Goal: Browse casually: Explore the website without a specific task or goal

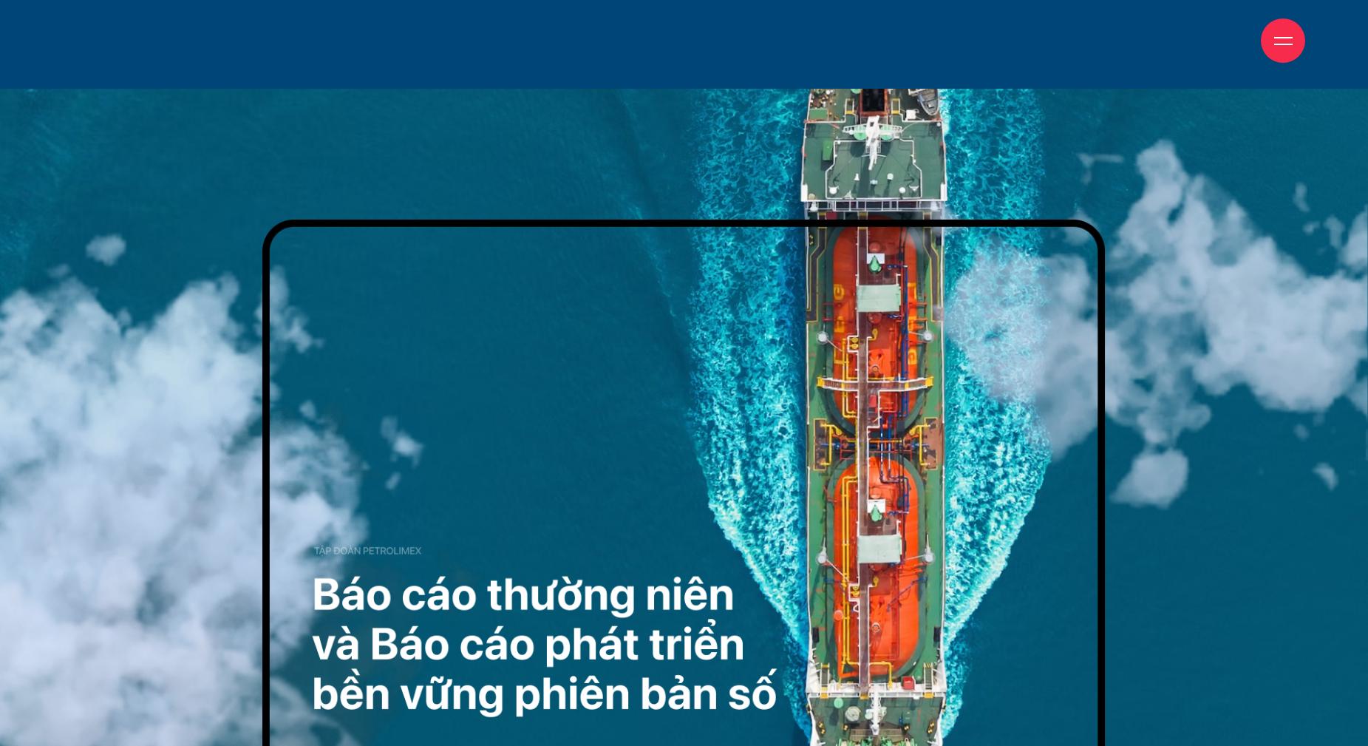
scroll to position [443, 0]
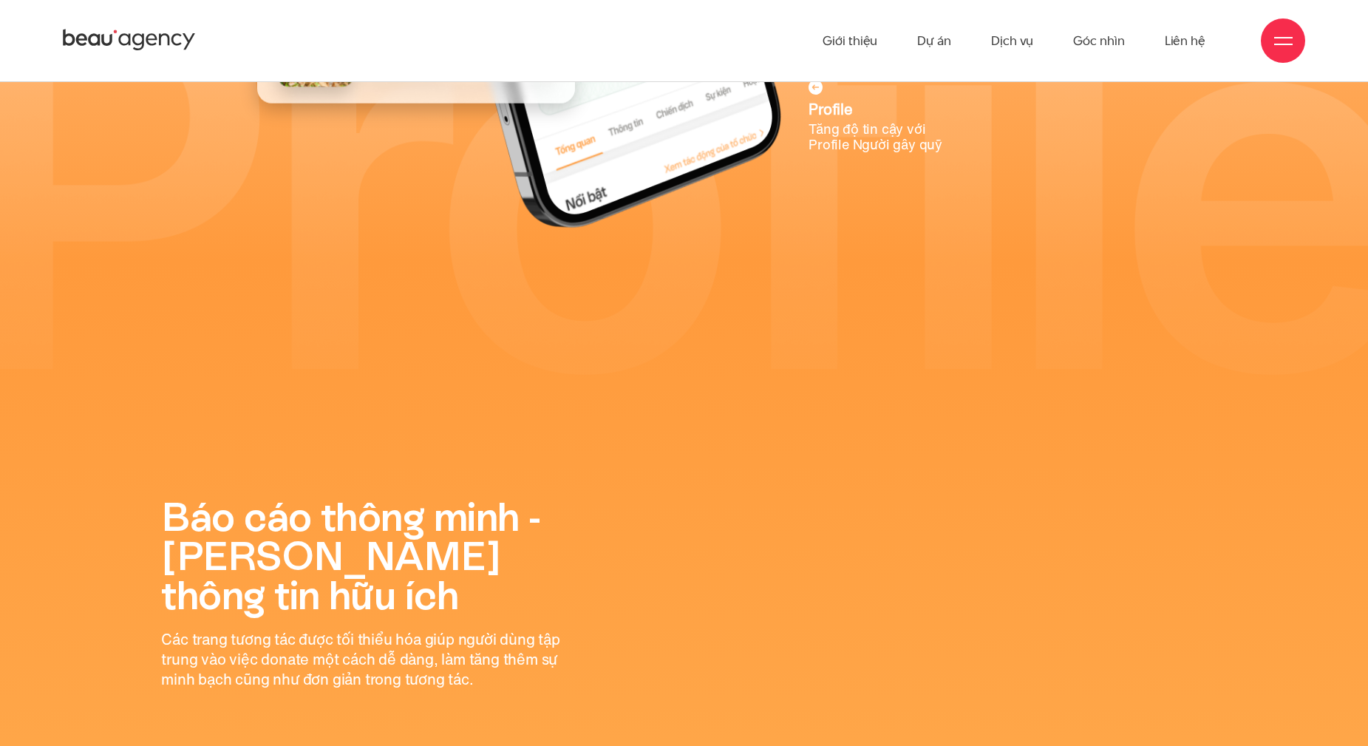
scroll to position [10493, 0]
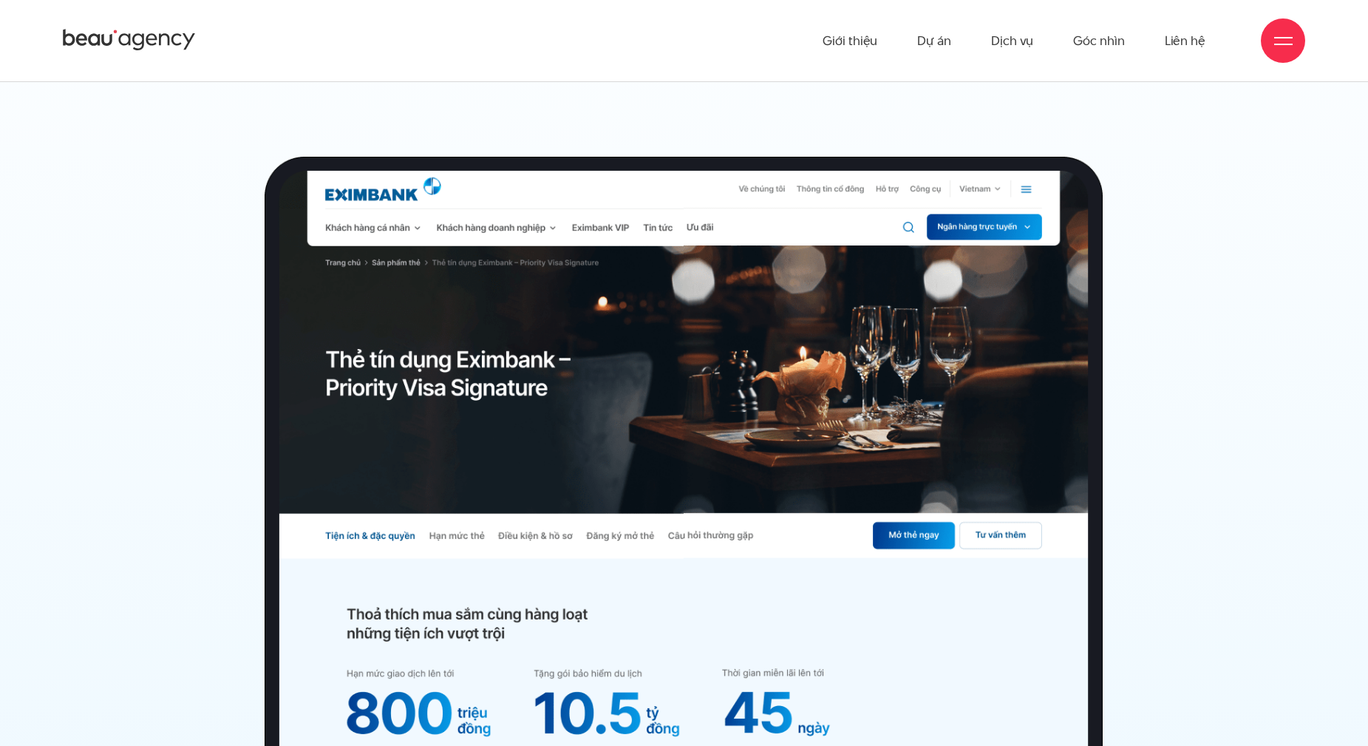
scroll to position [13522, 0]
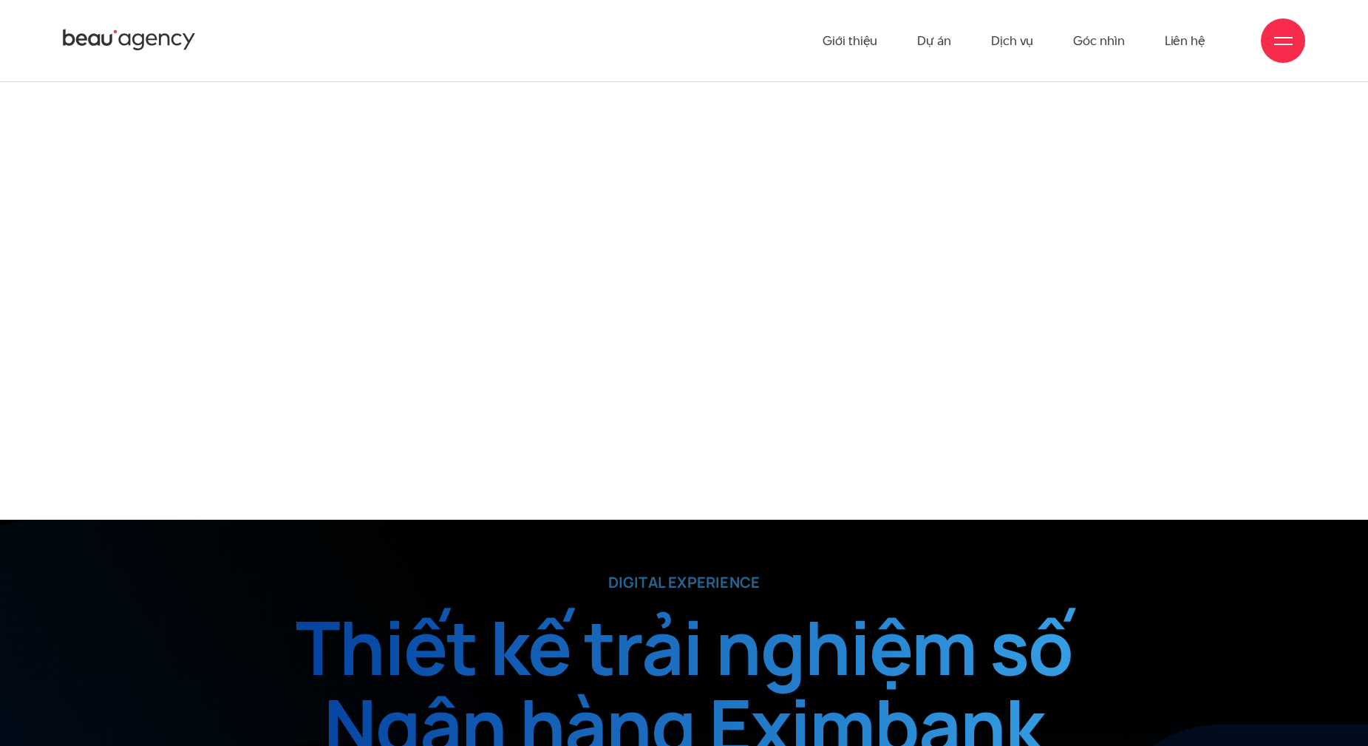
scroll to position [0, 0]
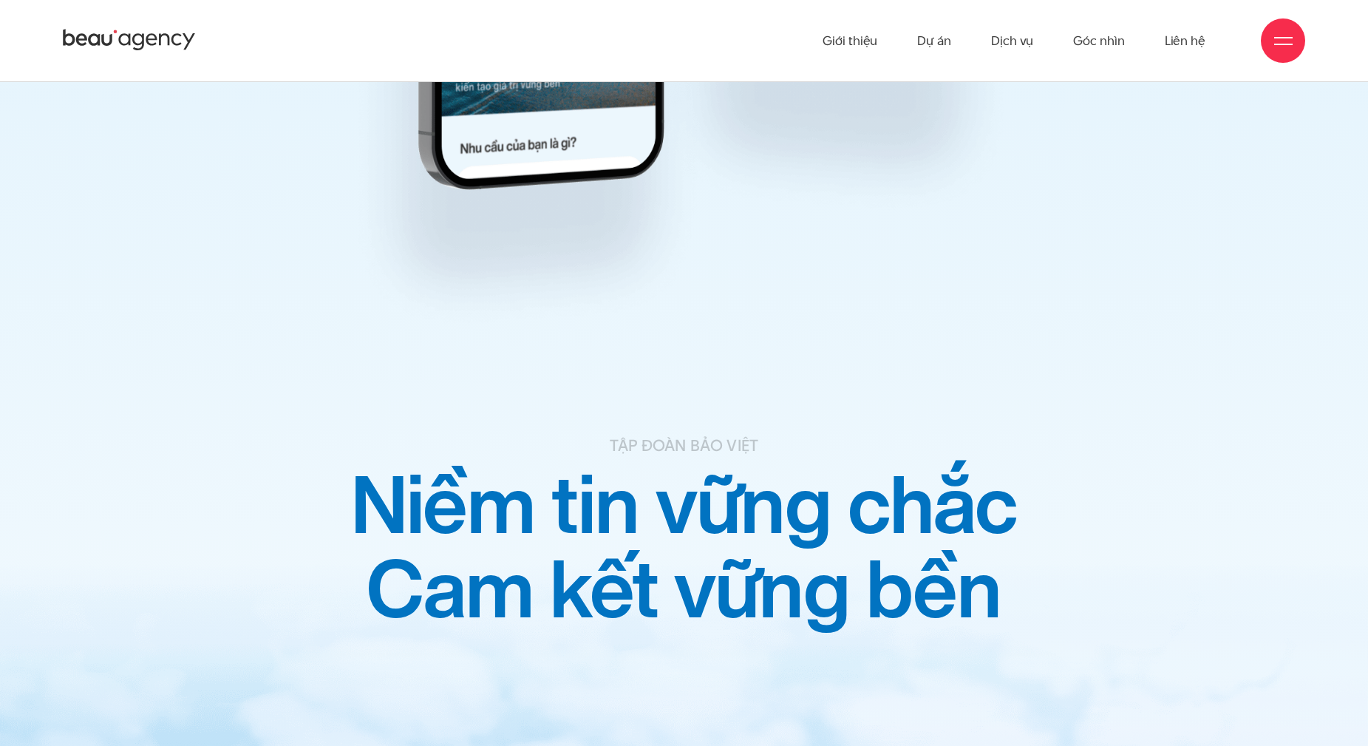
scroll to position [23546, 0]
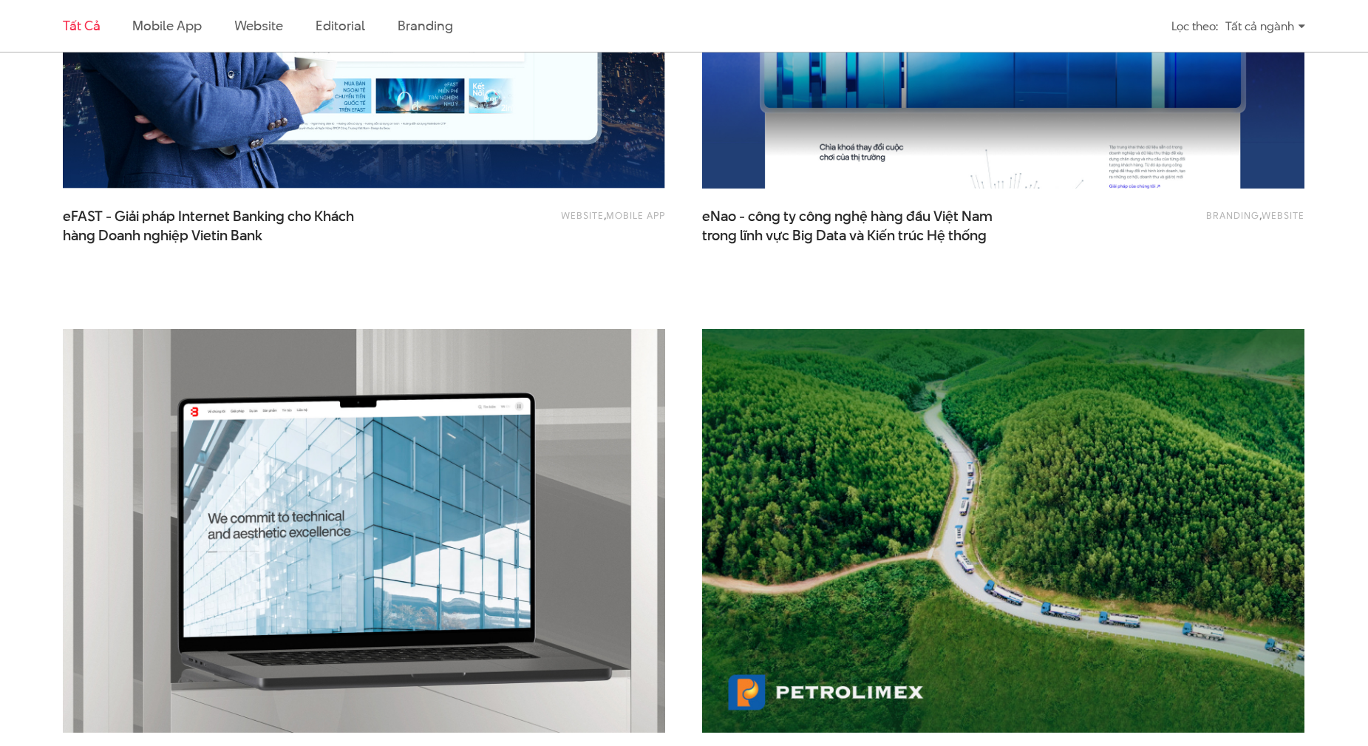
click at [86, 18] on link "Tất cả" at bounding box center [81, 25] width 37 height 18
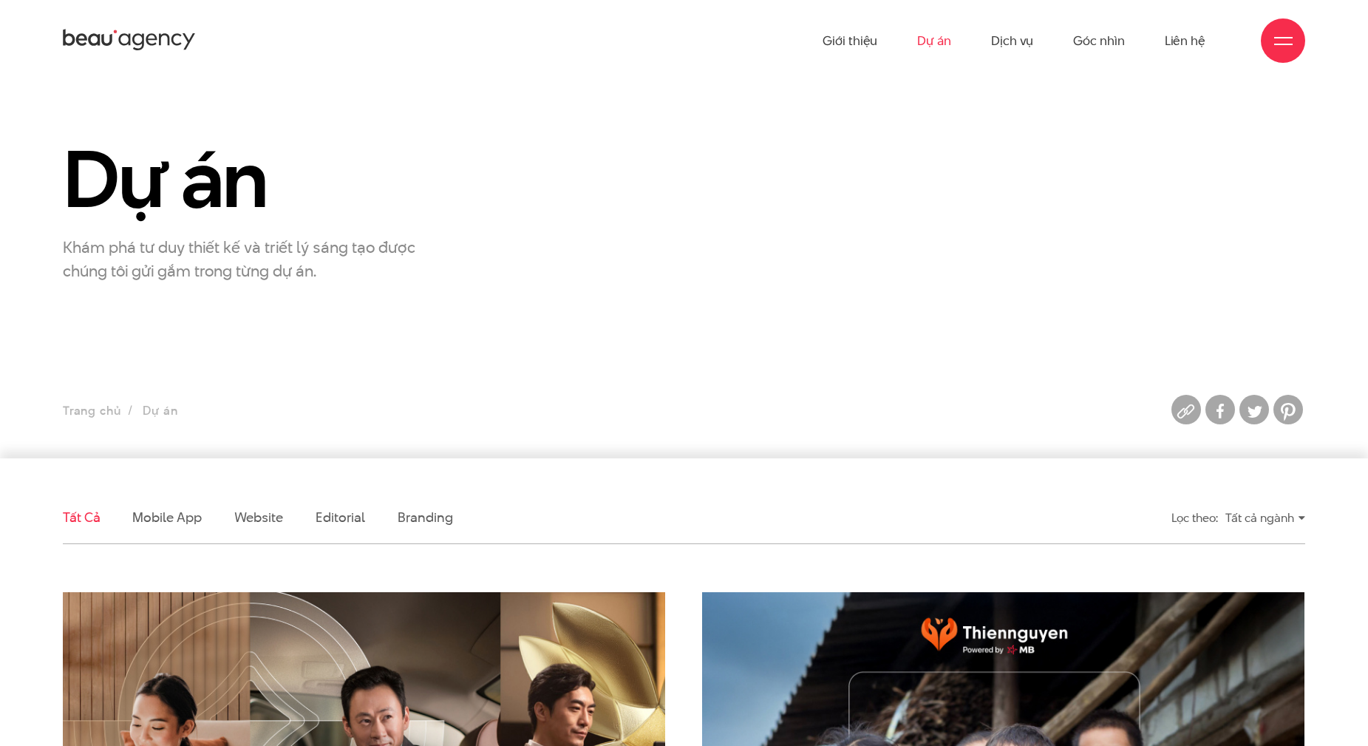
click at [123, 24] on div "Giới thiệu Dự án Dịch vụ Góc nhìn Liên hệ" at bounding box center [684, 40] width 1242 height 81
click at [130, 46] on icon at bounding box center [129, 40] width 133 height 26
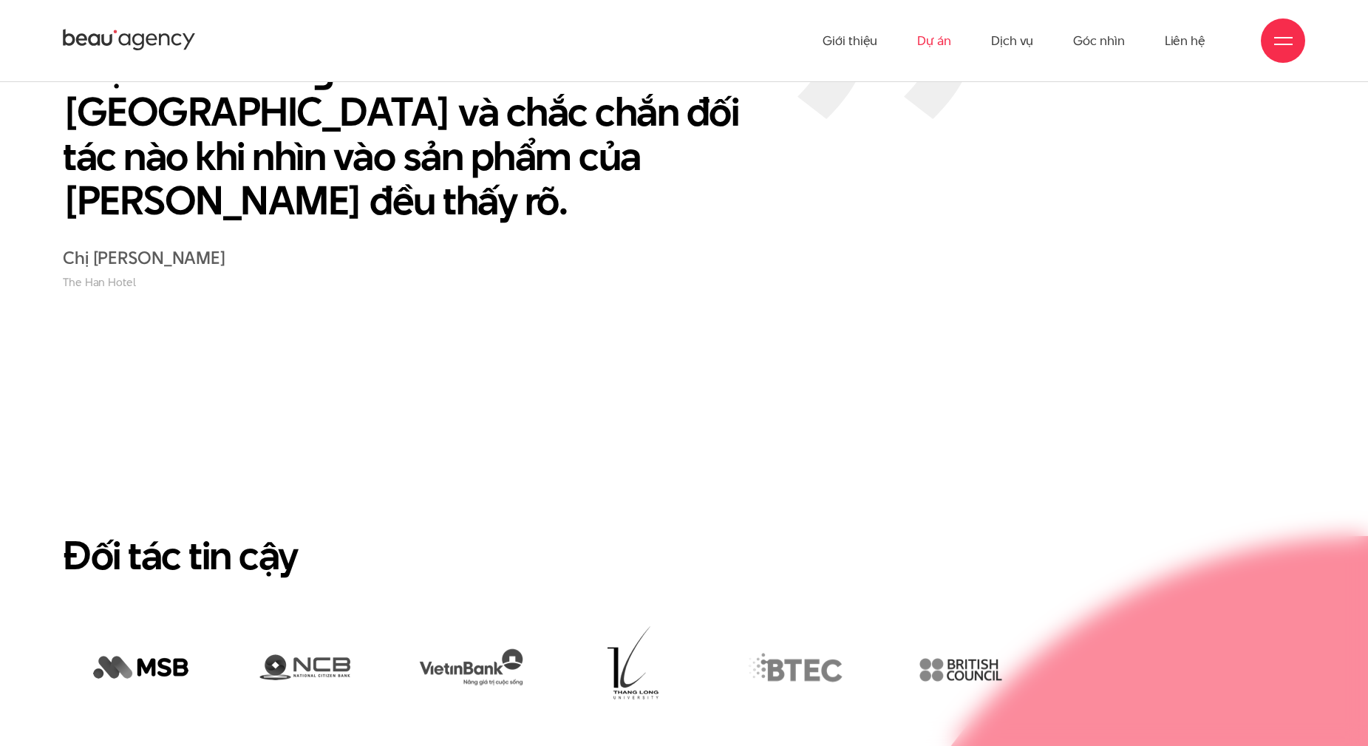
scroll to position [3416, 0]
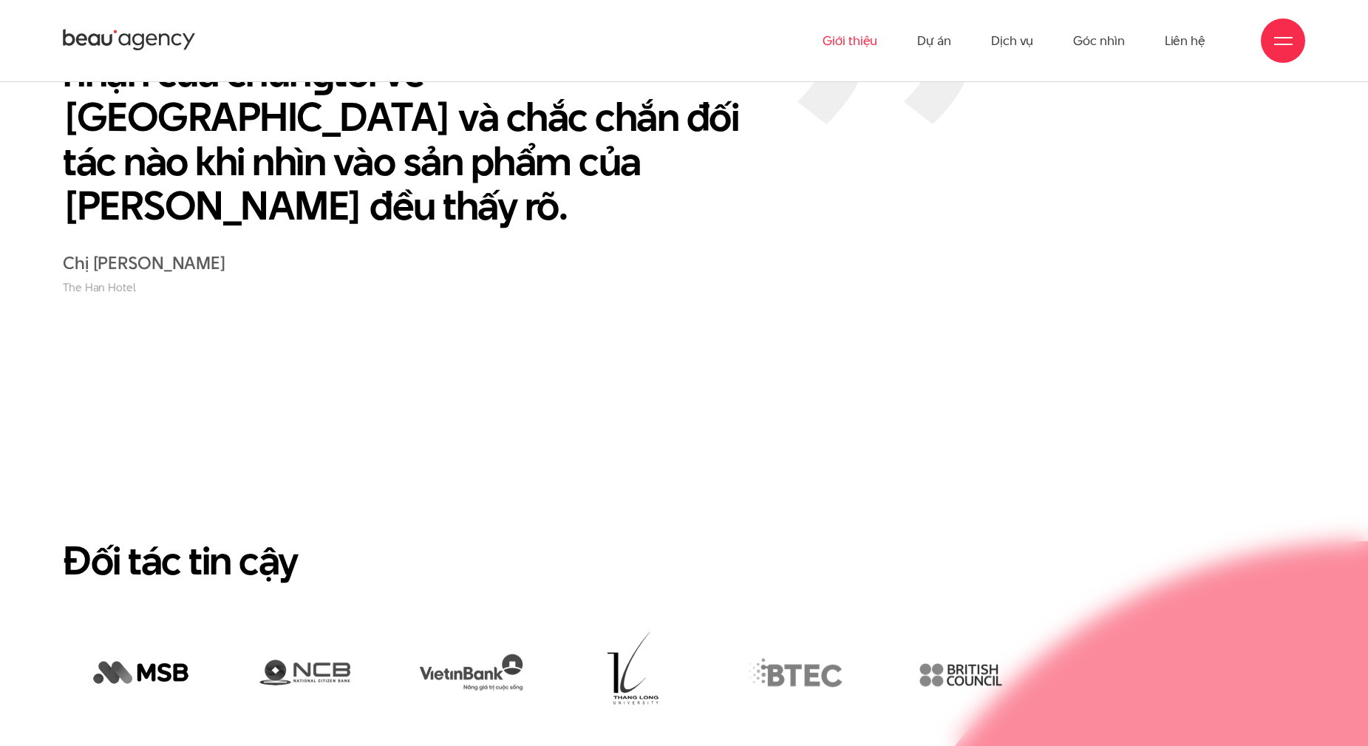
click at [859, 42] on link "Giới thiệu" at bounding box center [849, 40] width 55 height 81
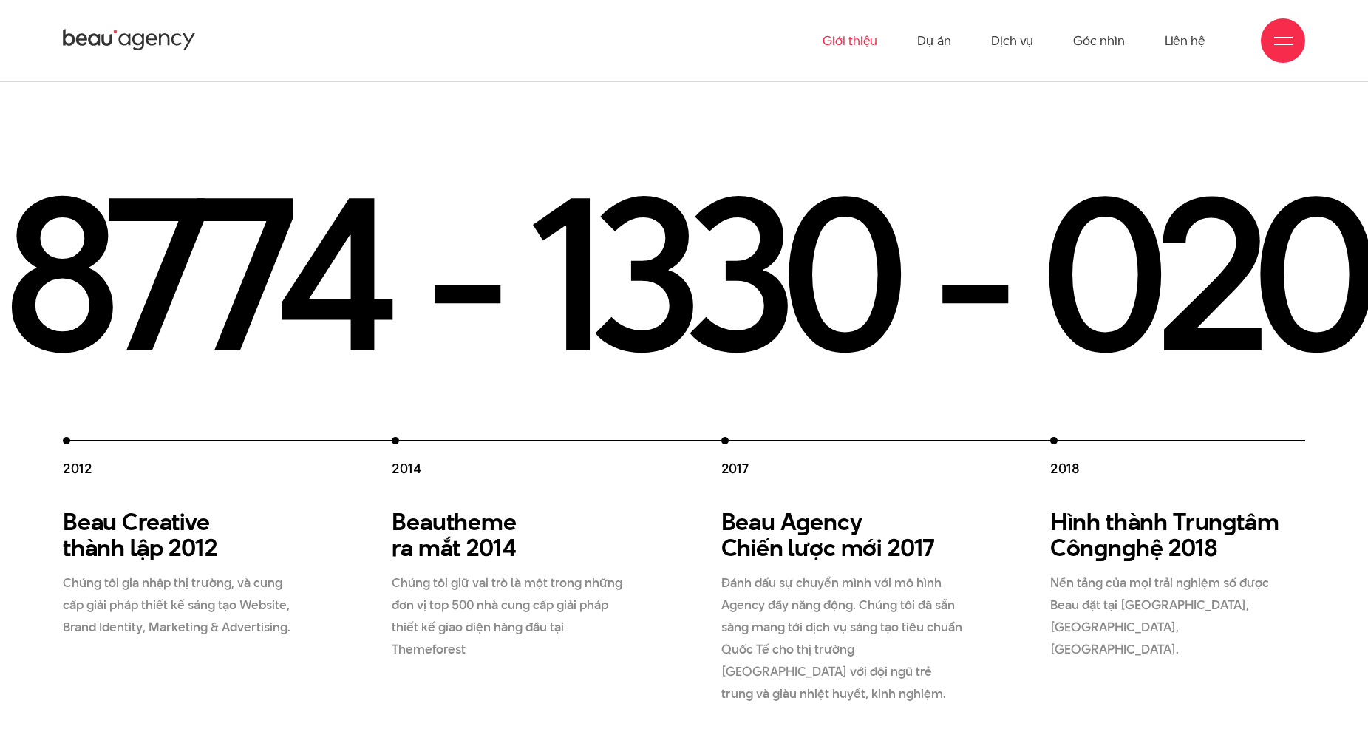
scroll to position [2512, 0]
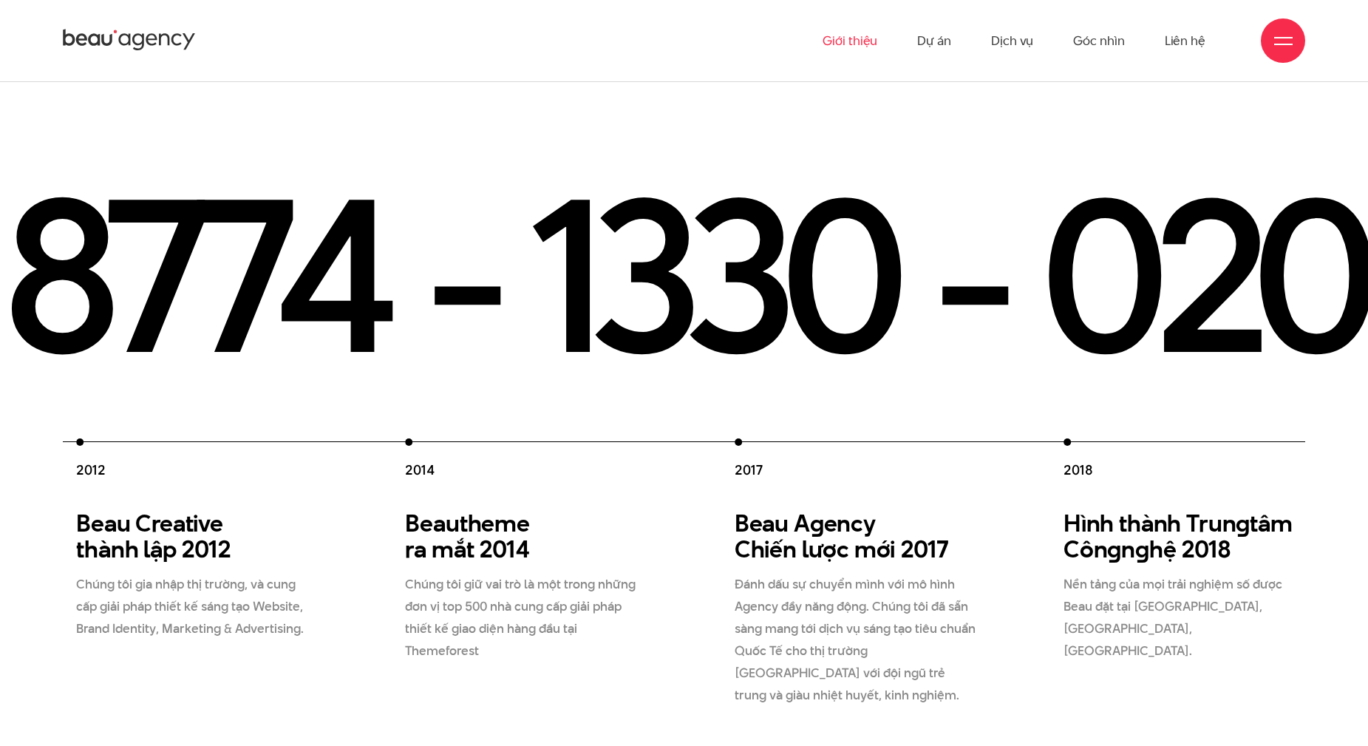
drag, startPoint x: 67, startPoint y: 466, endPoint x: 475, endPoint y: 522, distance: 412.6
click at [318, 510] on h3 "Beau Creative thành lập 2012" at bounding box center [197, 536] width 242 height 52
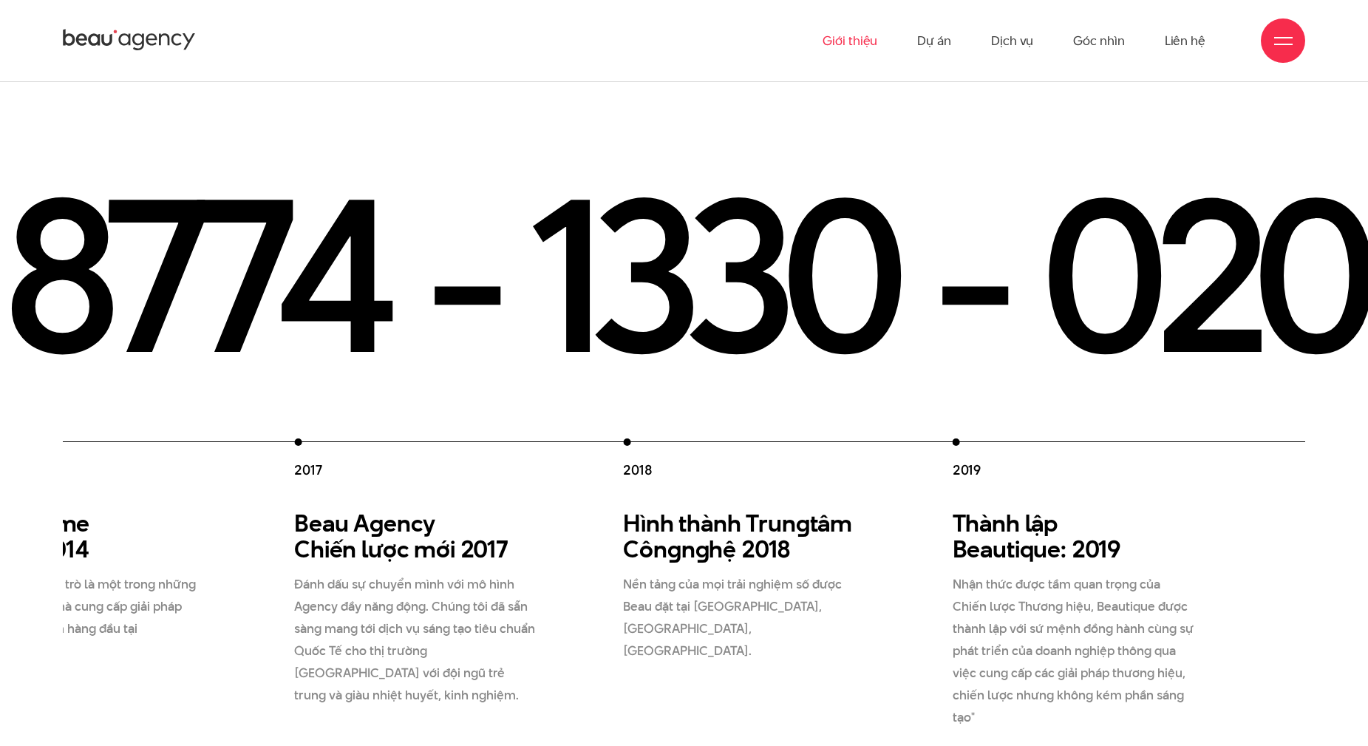
drag, startPoint x: 873, startPoint y: 505, endPoint x: 98, endPoint y: 408, distance: 780.5
click at [108, 438] on div "2012 Beau Creative thành lập 2012 Chúng tôi gia nhập thị trường, và cung cấp gi…" at bounding box center [459, 583] width 1646 height 290
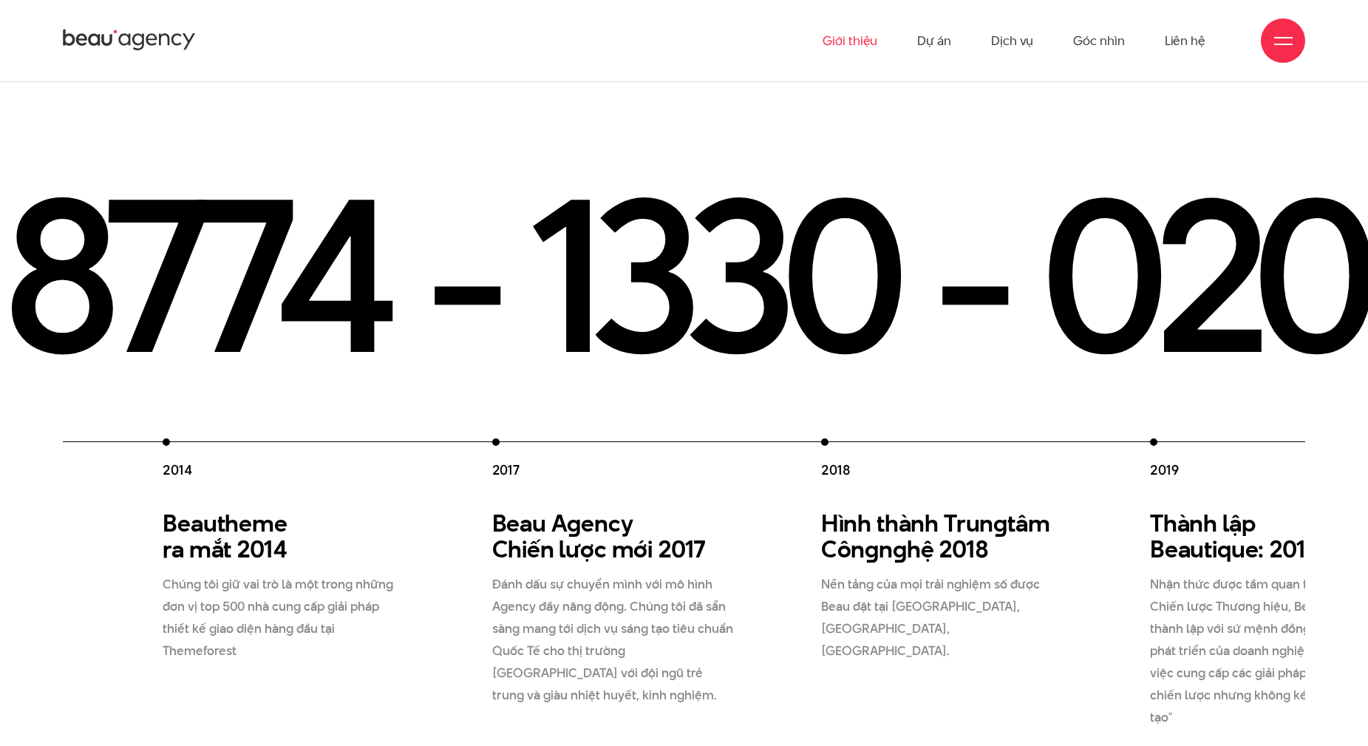
drag, startPoint x: 775, startPoint y: 479, endPoint x: 1378, endPoint y: 508, distance: 603.7
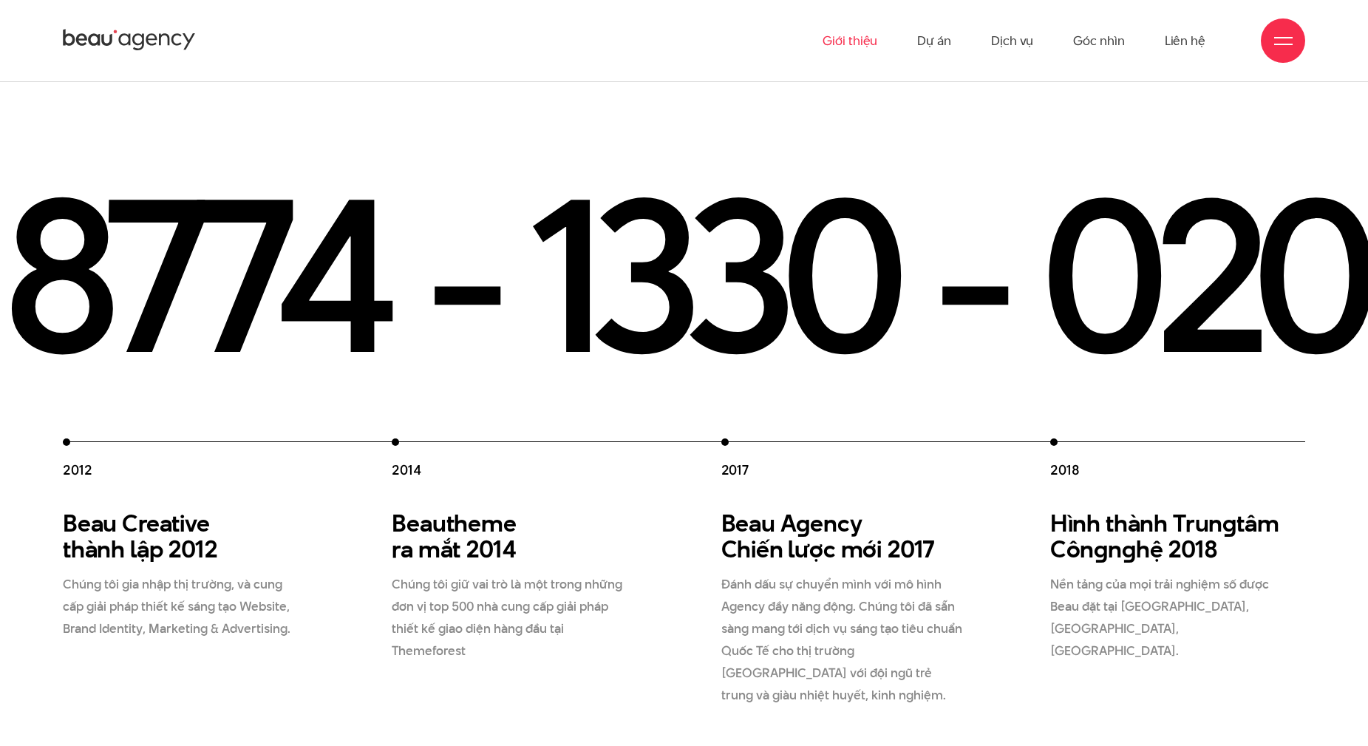
drag, startPoint x: 1095, startPoint y: 490, endPoint x: 273, endPoint y: 448, distance: 822.8
click at [273, 448] on div "2012 Beau Creative thành lập 2012 Chúng tôi gia nhập thị trường, và cung cấp gi…" at bounding box center [886, 583] width 1646 height 290
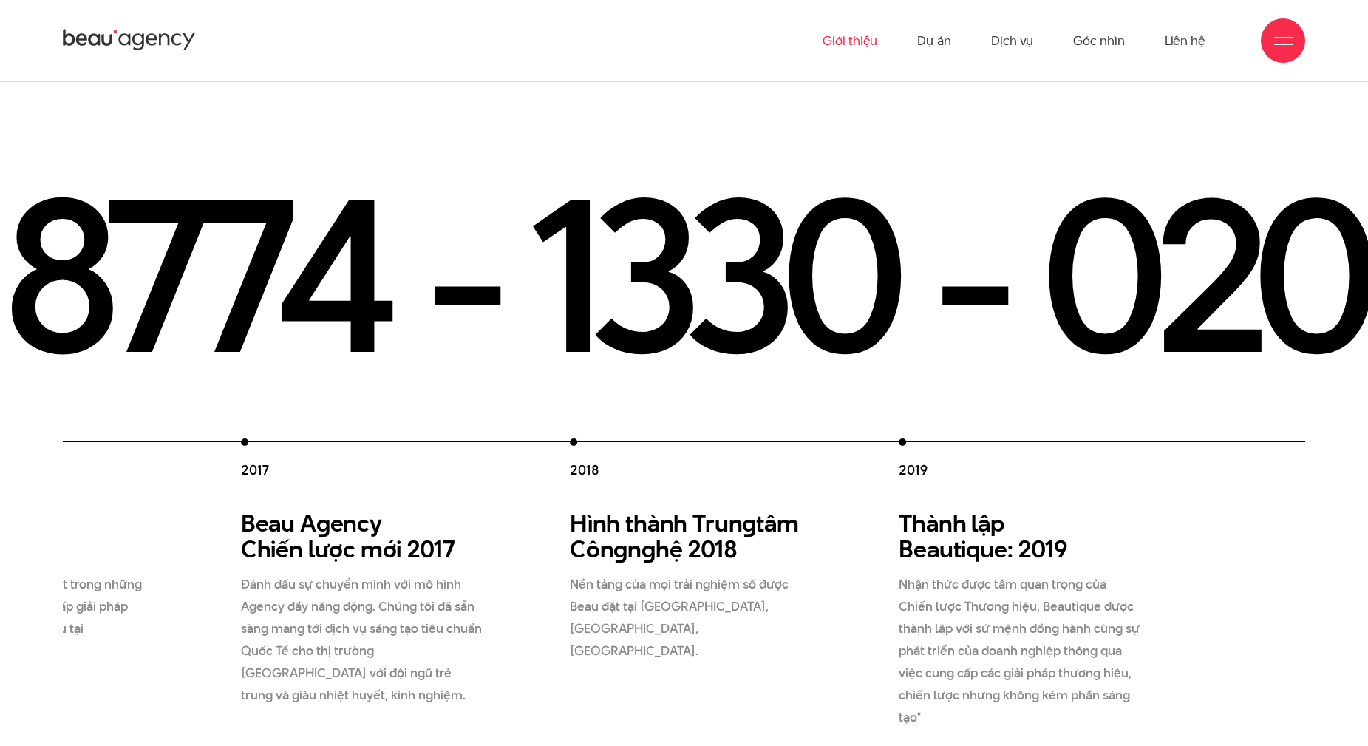
drag, startPoint x: 1088, startPoint y: 511, endPoint x: 174, endPoint y: 444, distance: 917.3
click at [207, 452] on div "2012 Beau Creative thành lập 2012 Chúng tôi gia nhập thị trường, và cung cấp gi…" at bounding box center [406, 583] width 1646 height 290
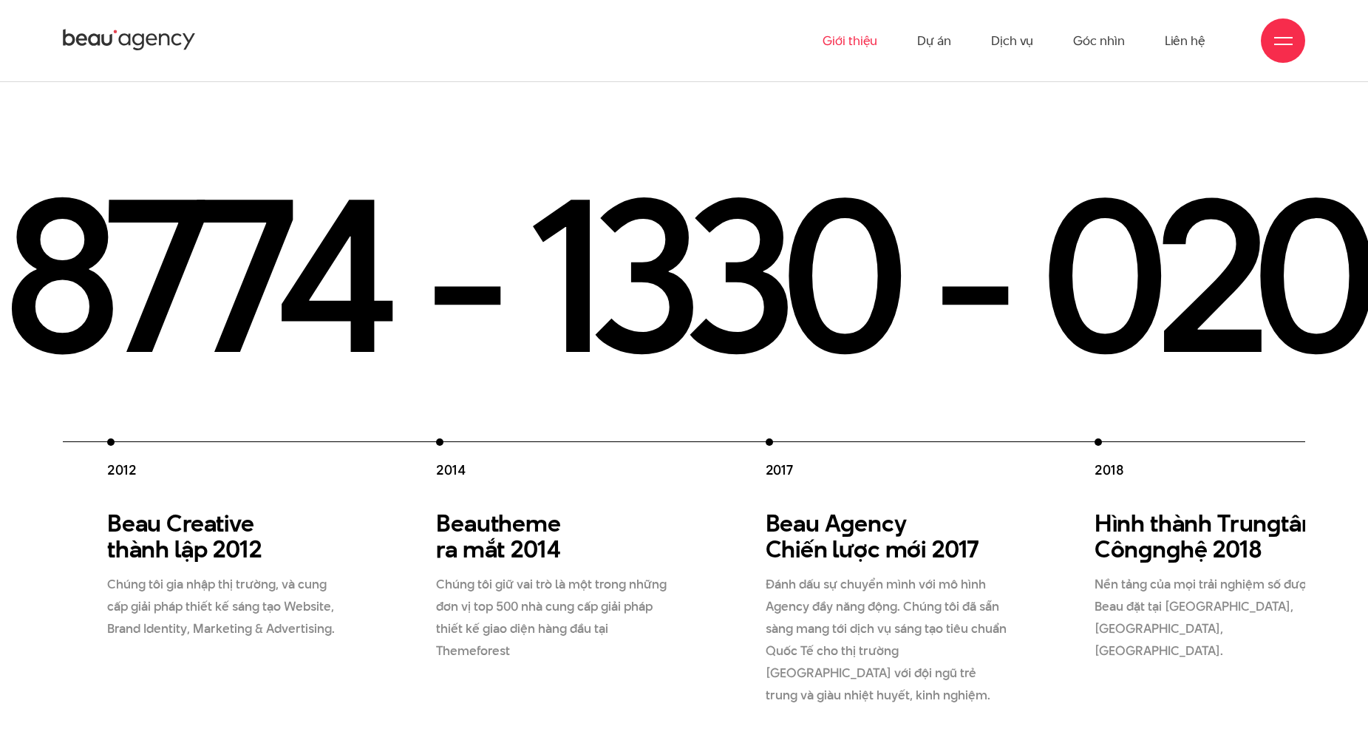
drag, startPoint x: 169, startPoint y: 444, endPoint x: 1013, endPoint y: 490, distance: 845.1
click at [1012, 490] on div "2012 Beau Creative thành lập 2012 Chúng tôi gia nhập thị trường, và cung cấp gi…" at bounding box center [930, 583] width 1646 height 290
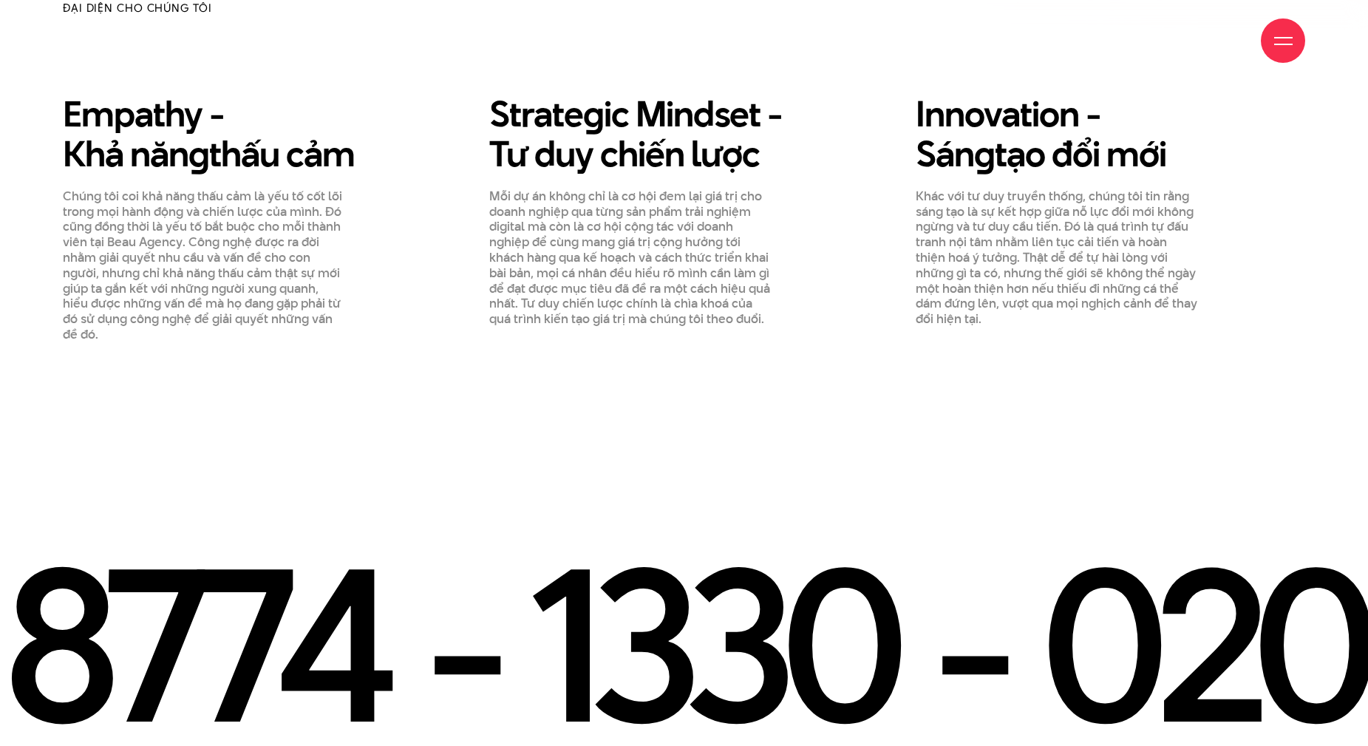
scroll to position [2438, 0]
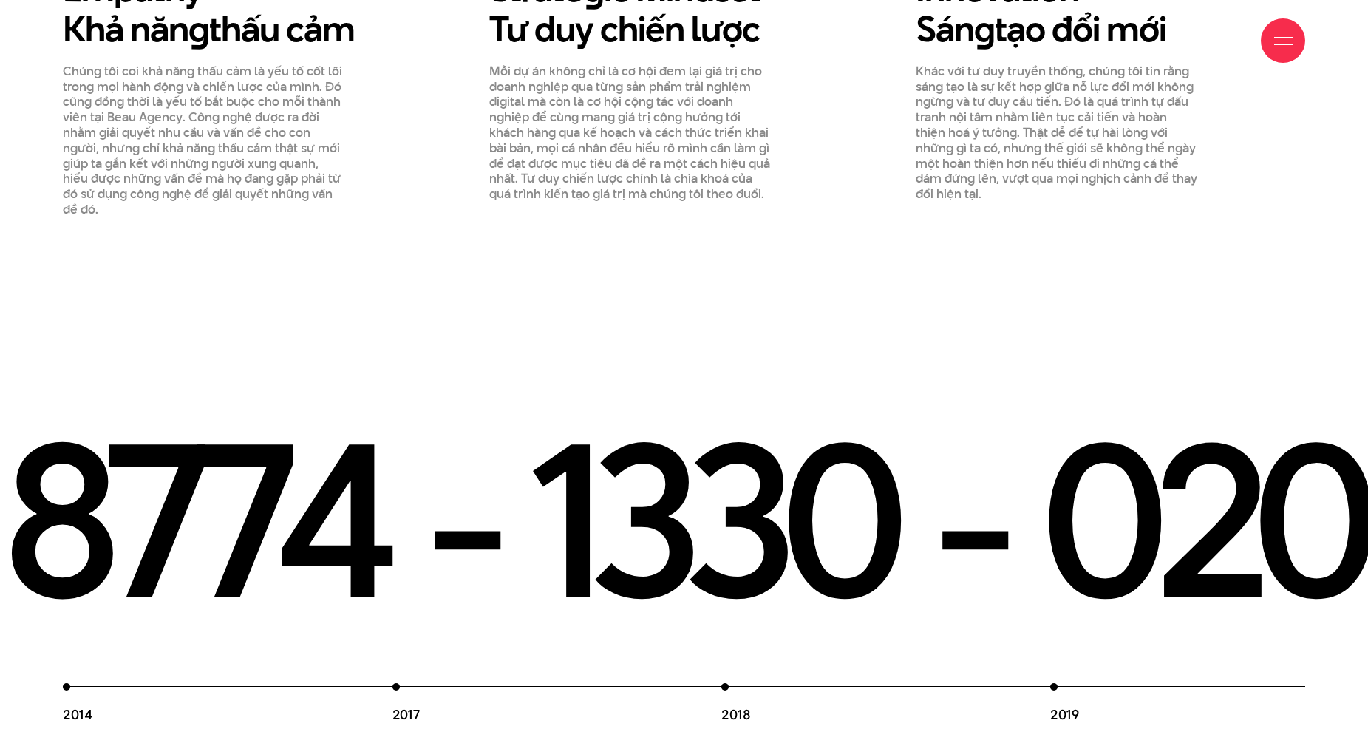
scroll to position [2291, 0]
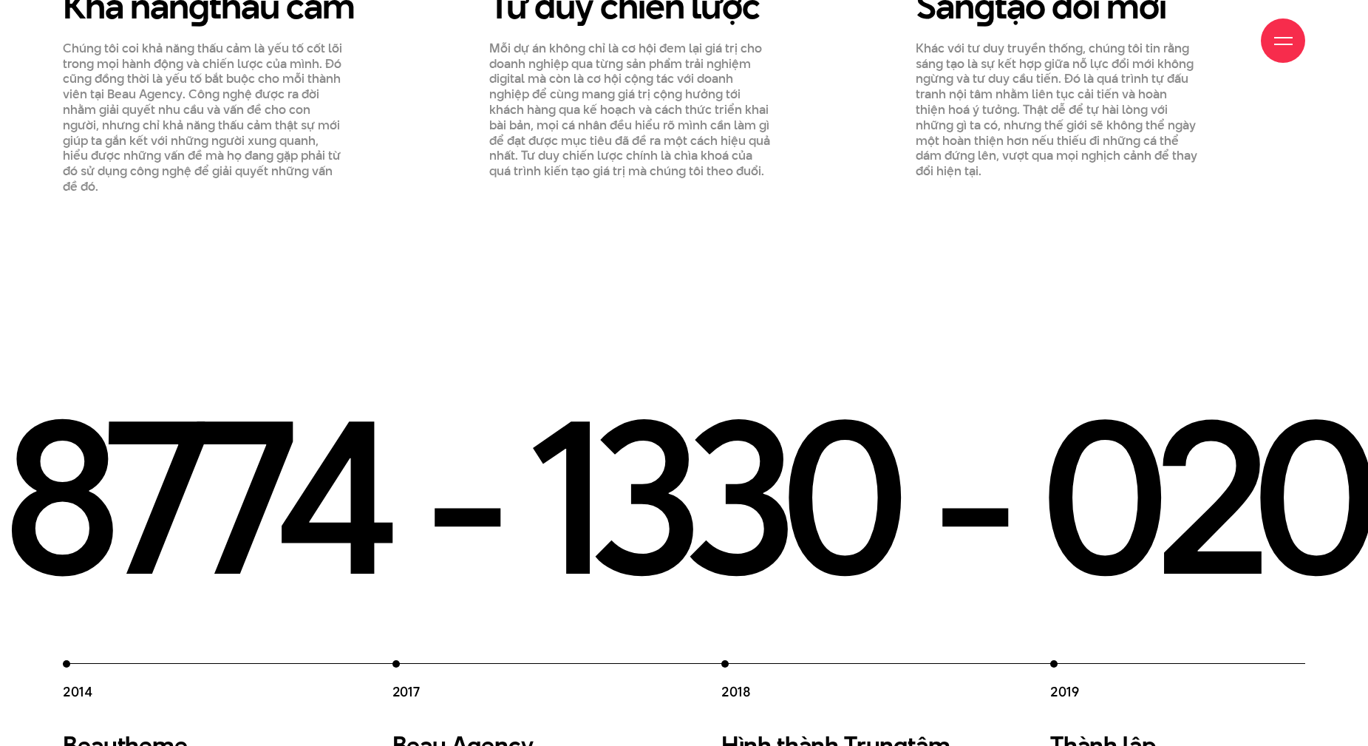
click at [733, 305] on section "2012 Beau Creative thành lập 2012 Chúng tôi gia nhập thị trường, và cung cấp gi…" at bounding box center [684, 673] width 1368 height 737
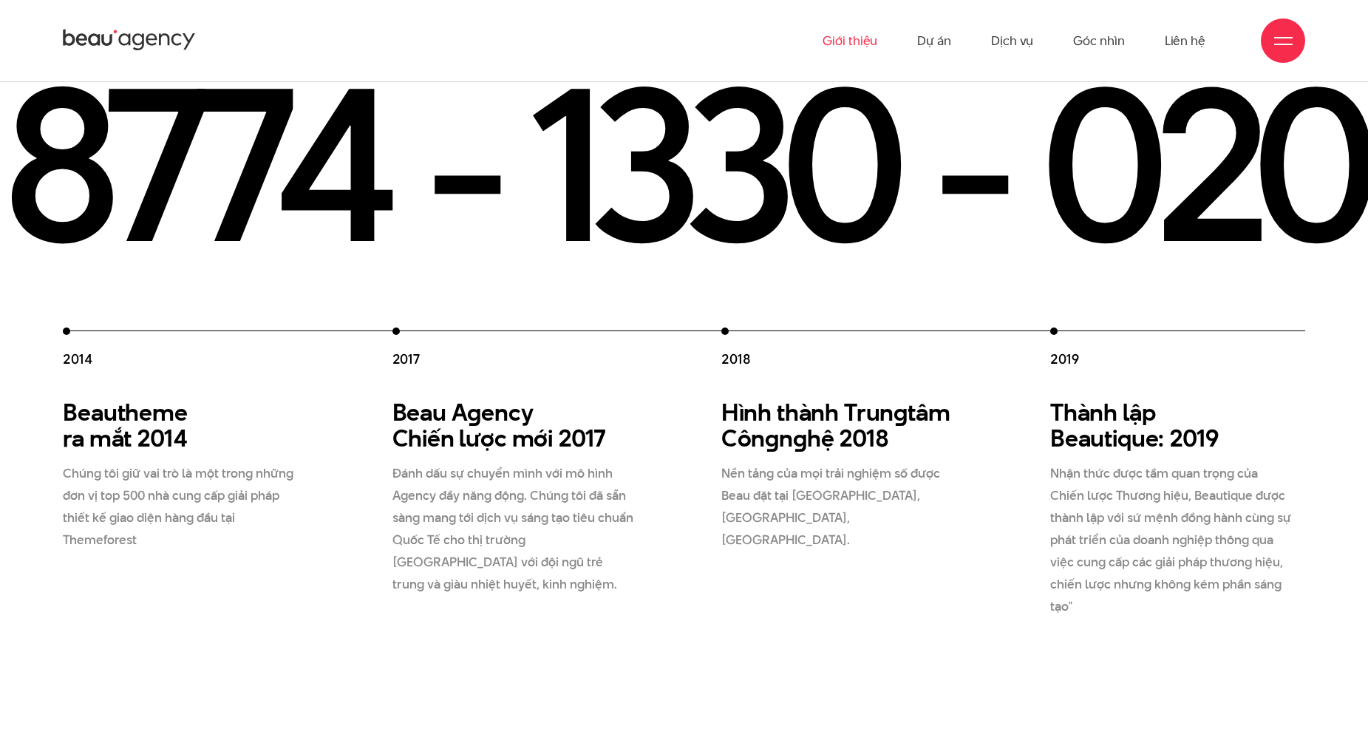
scroll to position [2438, 0]
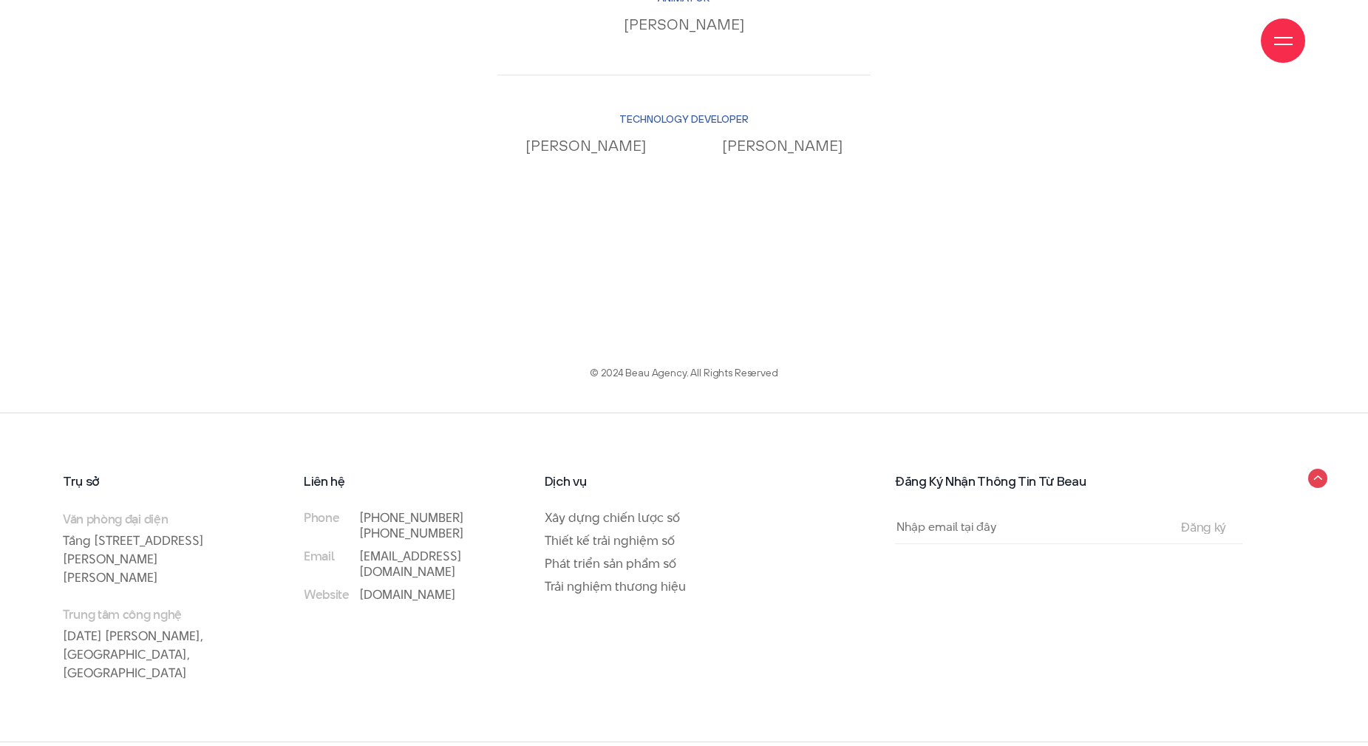
scroll to position [15580, 0]
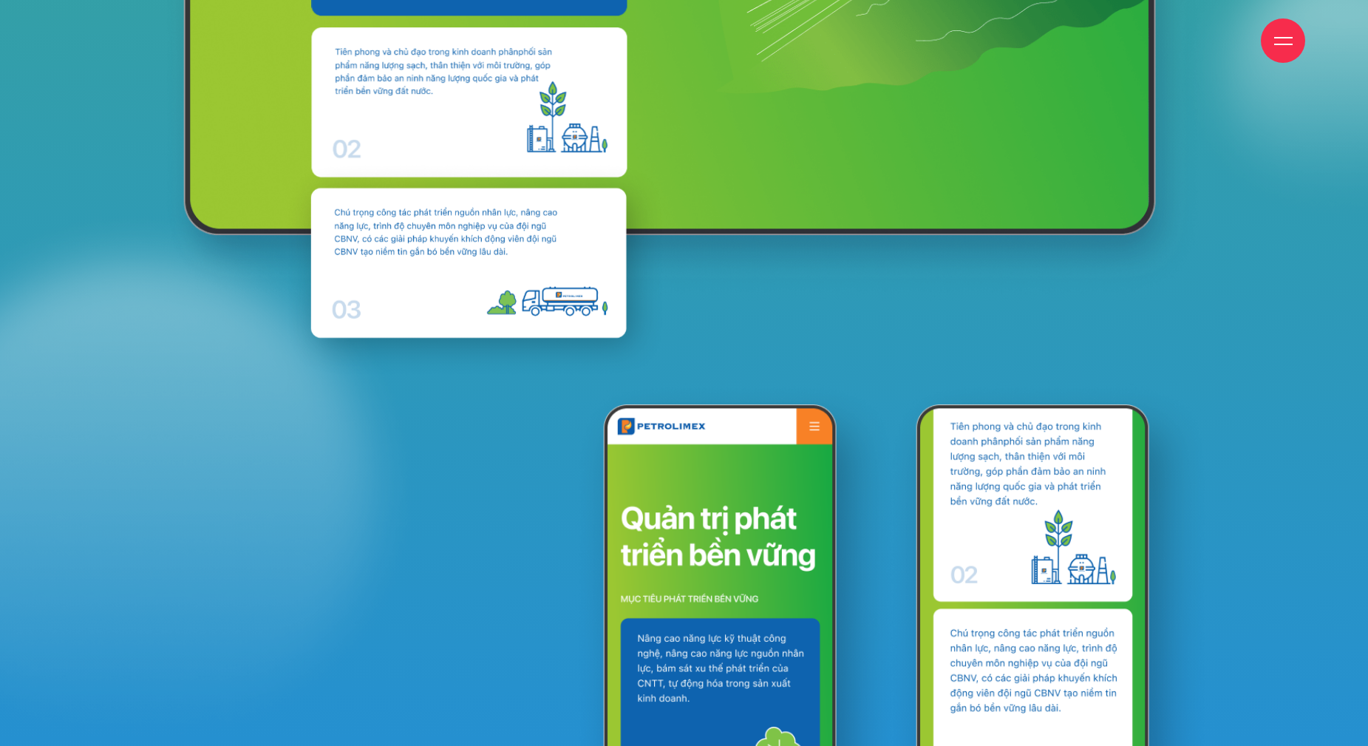
scroll to position [20548, 0]
